Goal: Register for event/course

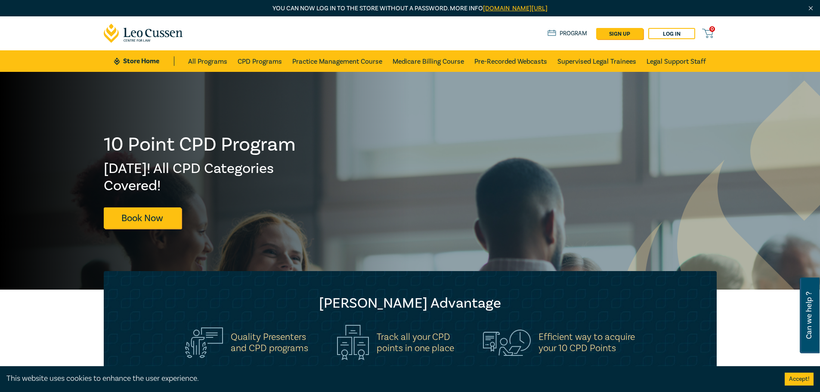
click at [239, 158] on div "10 Point CPD Program Fri 5 Dec! All CPD Categories Covered! Book Now" at bounding box center [200, 180] width 193 height 95
click at [128, 222] on link "Book Now" at bounding box center [143, 218] width 78 height 21
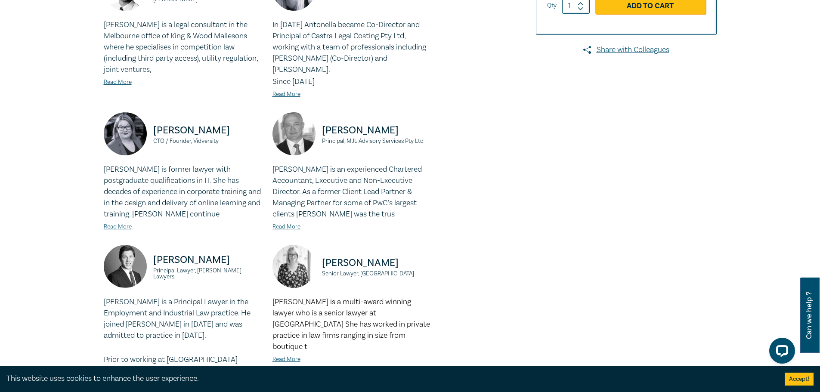
scroll to position [258, 0]
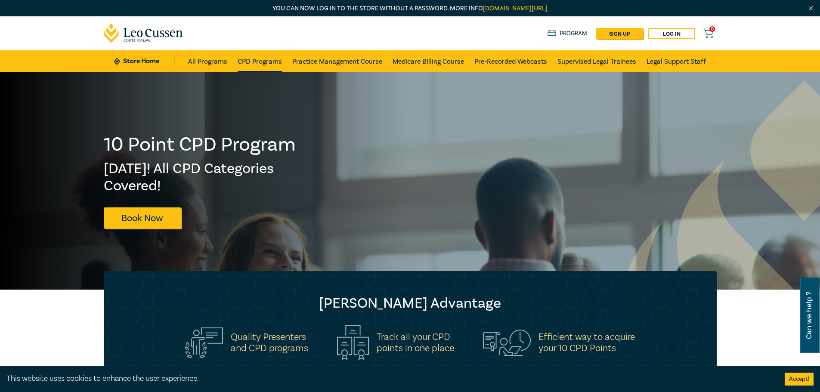
click at [253, 62] on link "CPD Programs" at bounding box center [260, 61] width 44 height 22
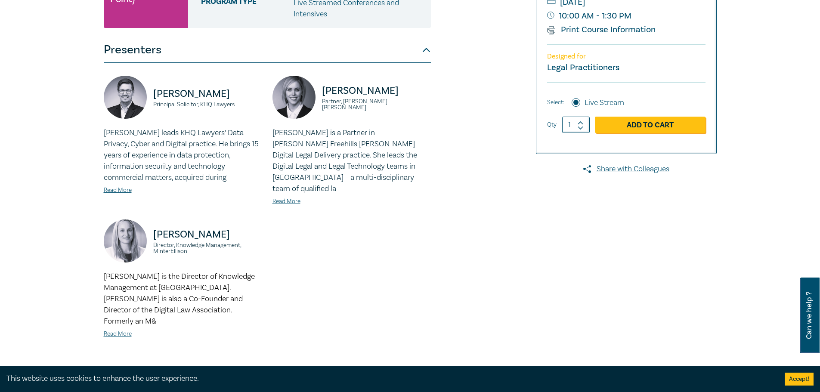
scroll to position [215, 0]
